Goal: Transaction & Acquisition: Obtain resource

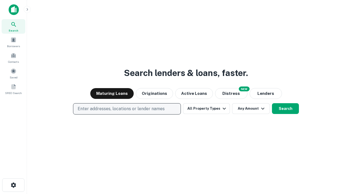
click at [127, 109] on p "Enter addresses, locations or lender names" at bounding box center [121, 109] width 87 height 6
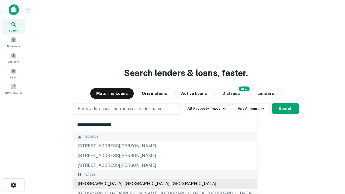
click at [129, 184] on div "Santa Monica, CA, USA" at bounding box center [165, 184] width 184 height 10
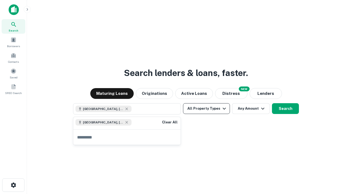
click at [207, 109] on button "All Property Types" at bounding box center [206, 108] width 47 height 11
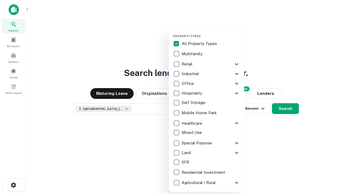
click at [211, 33] on button "button" at bounding box center [211, 33] width 76 height 0
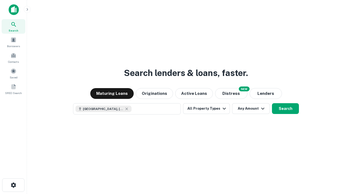
scroll to position [9, 0]
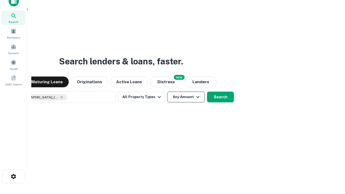
click at [167, 92] on button "Any Amount" at bounding box center [186, 97] width 38 height 11
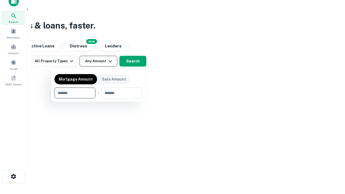
type input "*******"
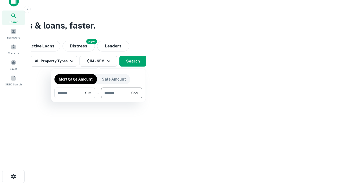
type input "*******"
click at [98, 98] on button "button" at bounding box center [98, 98] width 88 height 0
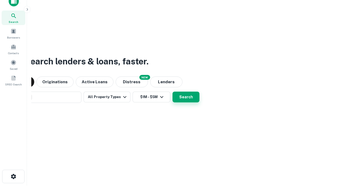
click at [173, 92] on button "Search" at bounding box center [186, 97] width 27 height 11
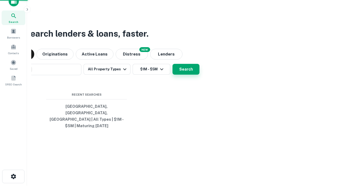
scroll to position [18, 153]
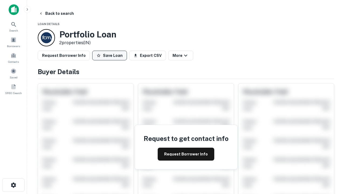
click at [109, 56] on button "Save Loan" at bounding box center [109, 56] width 35 height 10
click at [111, 56] on button "Save Loan" at bounding box center [109, 56] width 35 height 10
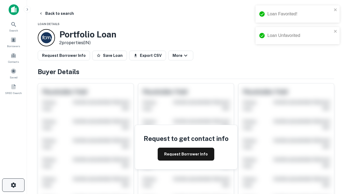
click at [13, 185] on icon "button" at bounding box center [13, 185] width 6 height 6
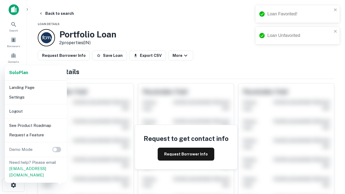
click at [36, 111] on li "Logout" at bounding box center [36, 112] width 58 height 10
